Goal: Download file/media

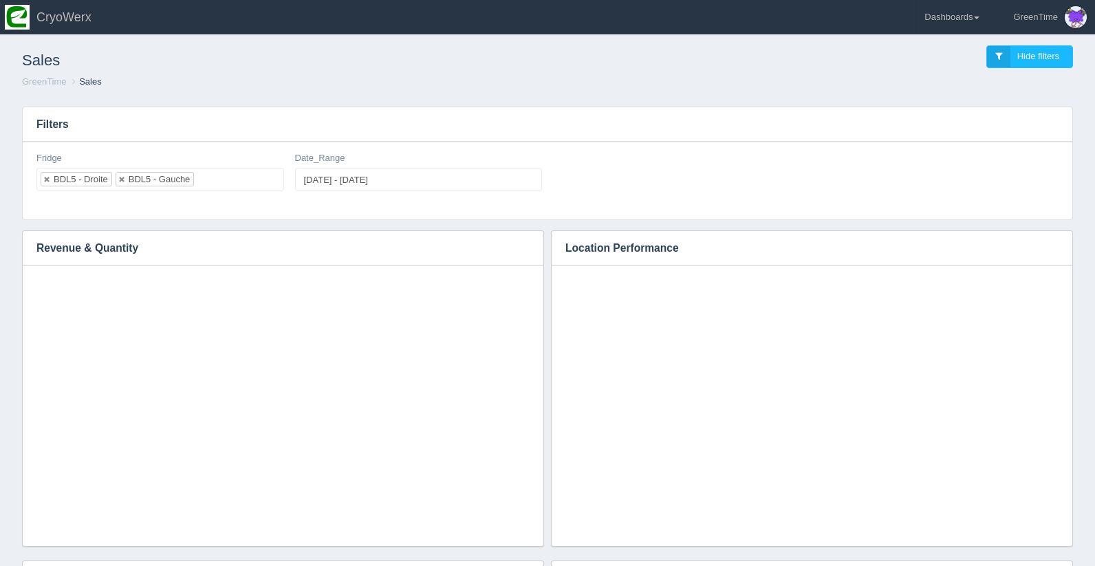
select select "BDL5 - Droite"
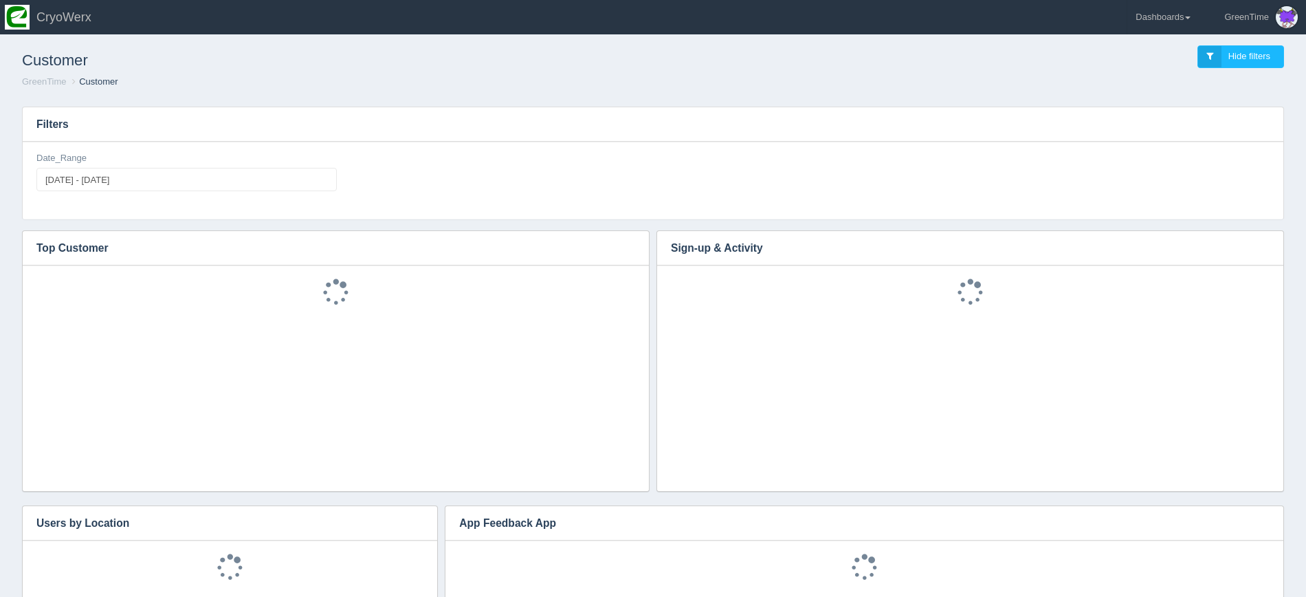
scroll to position [193, 599]
type input "2025-09-04"
type input "2025-09-18"
click at [133, 185] on input "2025-09-04 - 2025-09-18" at bounding box center [186, 179] width 300 height 23
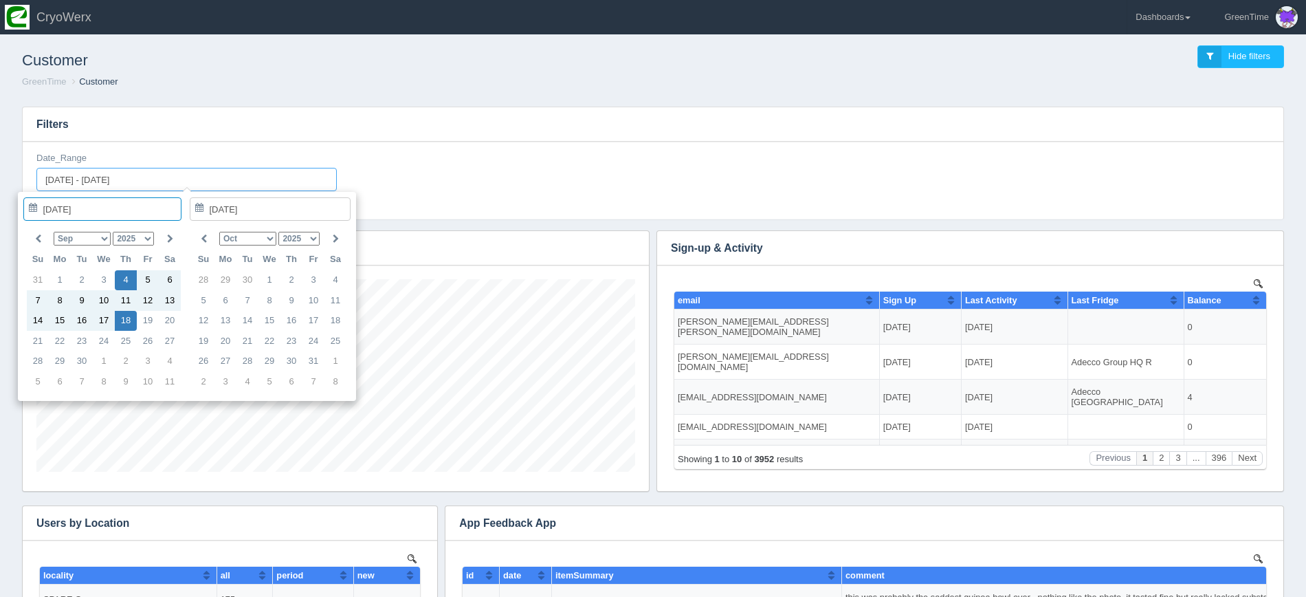
scroll to position [0, 0]
type input "2025-09-11"
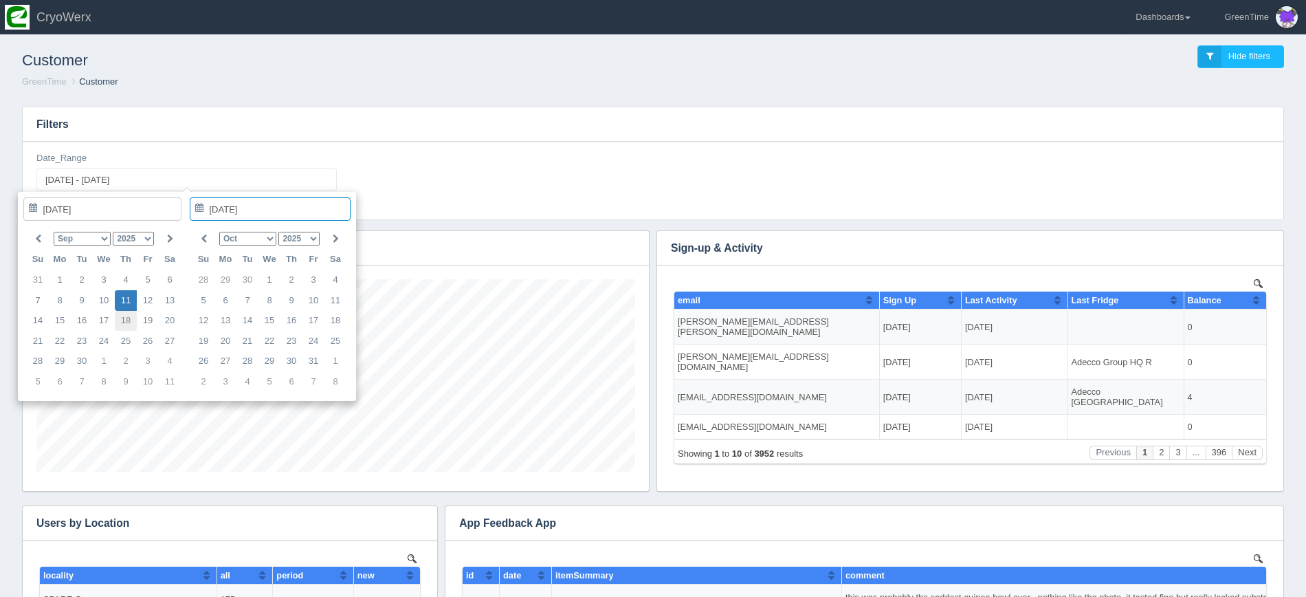
type input "2025-09-18"
type input "2025-09-11 - 2025-09-18"
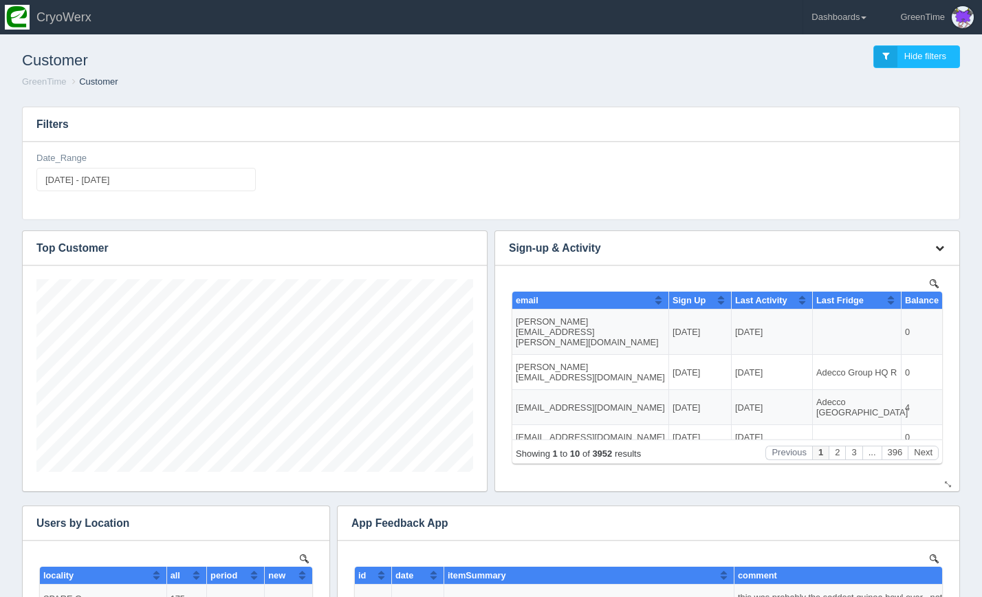
click at [943, 249] on icon "button" at bounding box center [939, 247] width 9 height 9
click at [921, 274] on link "Download CSV" at bounding box center [894, 269] width 110 height 20
